Goal: Task Accomplishment & Management: Manage account settings

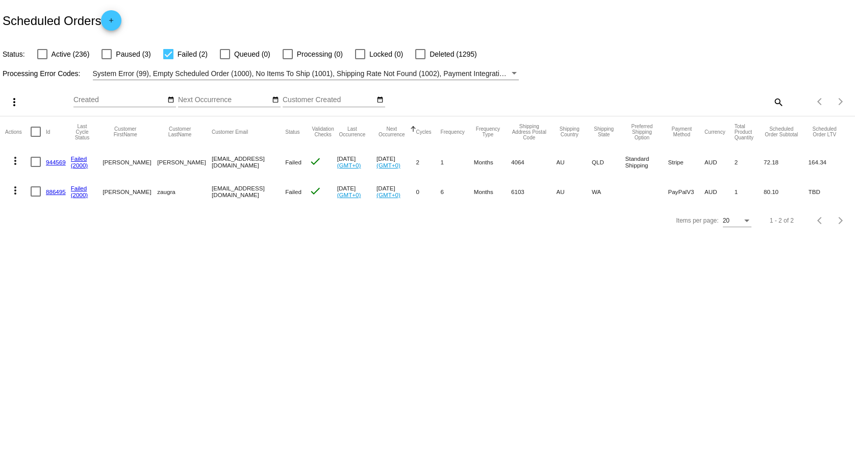
click at [774, 104] on mat-icon "search" at bounding box center [778, 102] width 12 height 16
click at [757, 103] on input "Search" at bounding box center [677, 100] width 213 height 8
paste input "[EMAIL_ADDRESS][DOMAIN_NAME]"
type input "[EMAIL_ADDRESS][DOMAIN_NAME]"
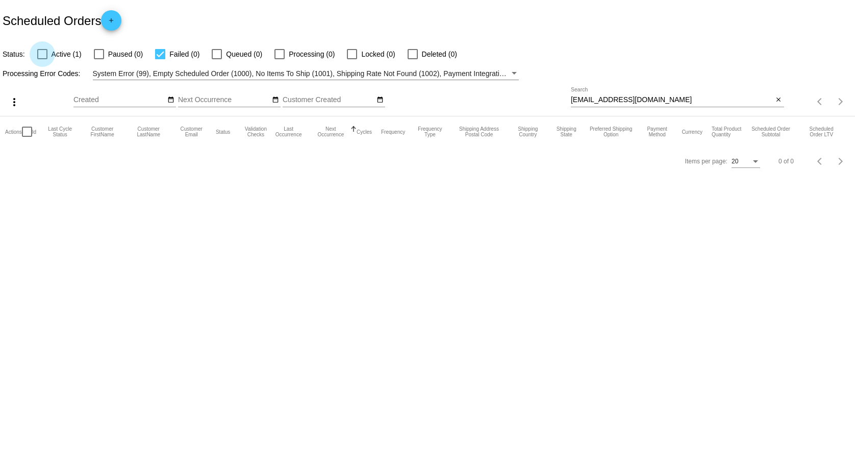
click at [49, 53] on label "Active (1)" at bounding box center [59, 54] width 44 height 12
click at [42, 59] on input "Active (1)" at bounding box center [42, 59] width 1 height 1
checkbox input "true"
click at [158, 54] on div at bounding box center [160, 54] width 10 height 10
click at [160, 59] on input "Failed (0)" at bounding box center [160, 59] width 1 height 1
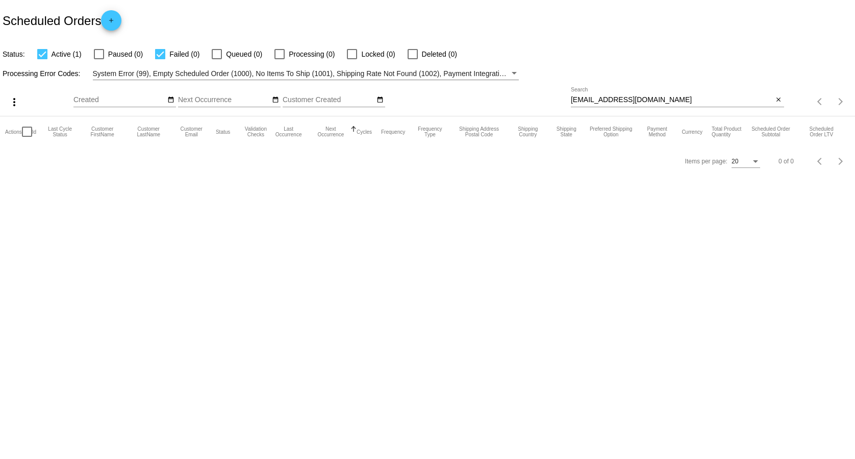
checkbox input "false"
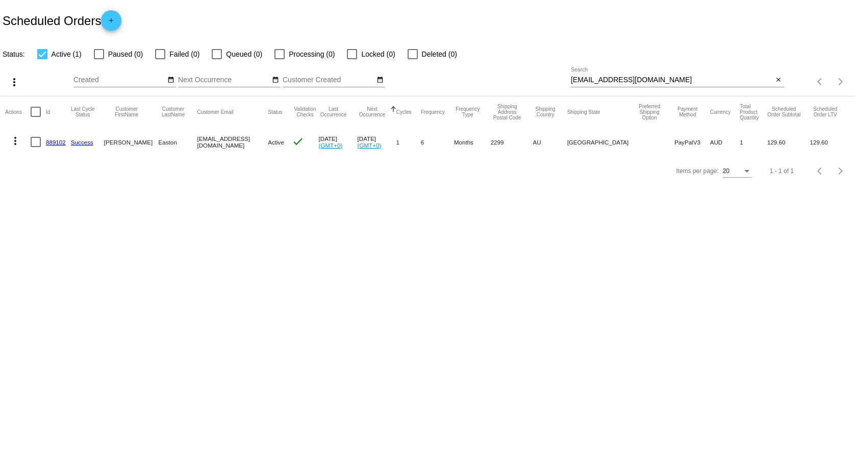
click at [18, 140] on mat-icon "more_vert" at bounding box center [15, 141] width 12 height 12
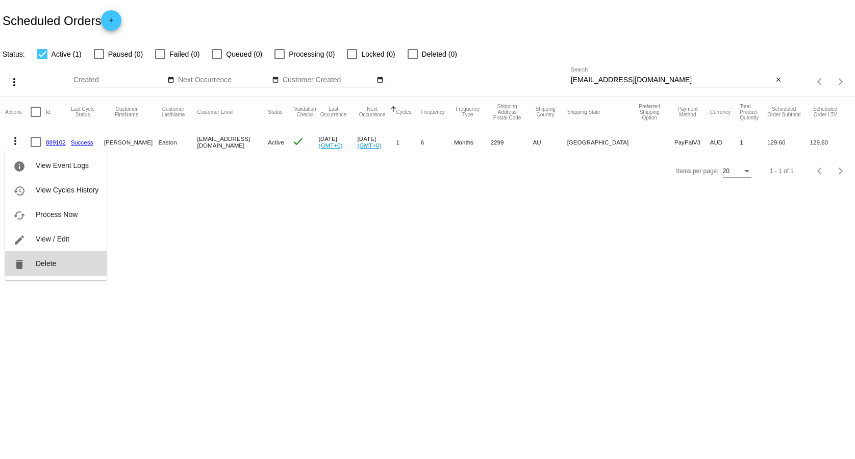
click at [80, 262] on button "delete Delete" at bounding box center [56, 263] width 102 height 24
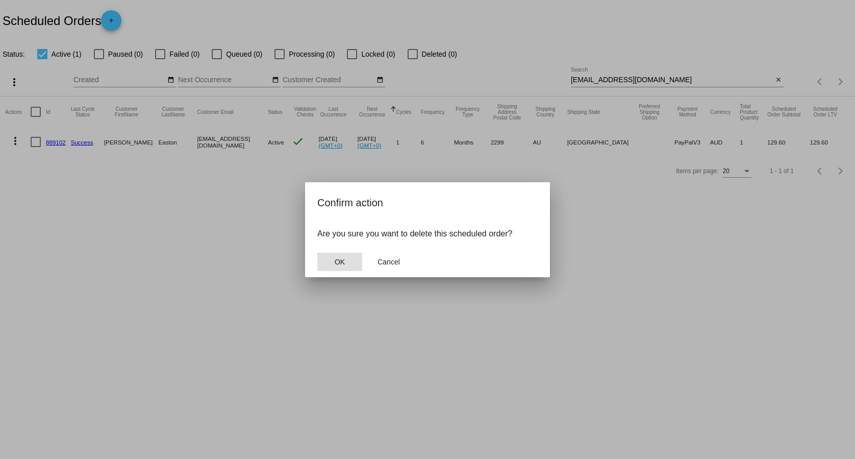
click at [341, 265] on span "OK" at bounding box center [340, 262] width 10 height 8
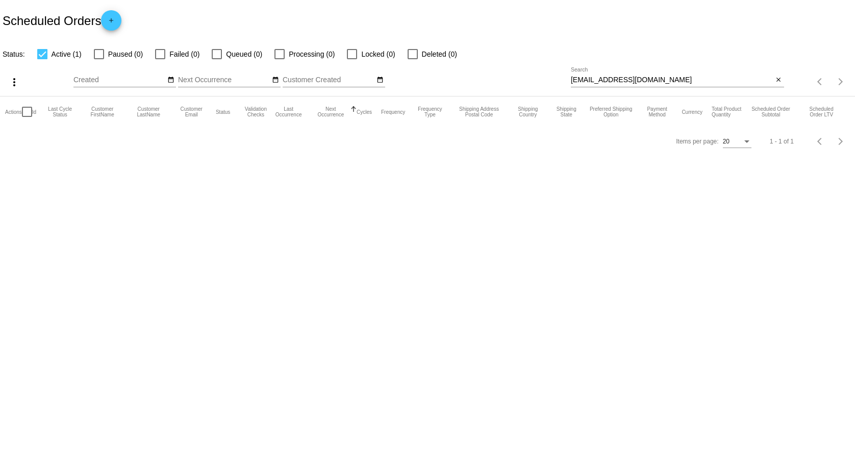
click at [517, 219] on body "Scheduled Orders add Status: Active (1) Paused (0) Failed (0) Queued (0) Proces…" at bounding box center [427, 229] width 855 height 459
